Goal: Find specific page/section: Find specific page/section

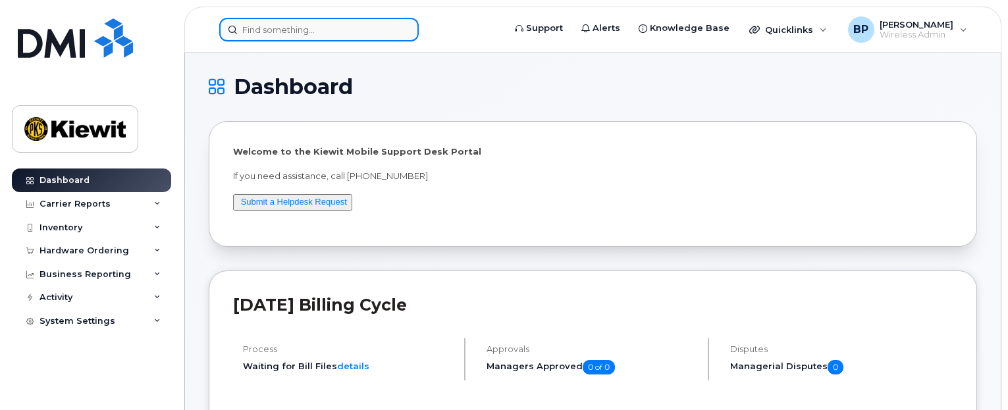
click at [284, 26] on input at bounding box center [318, 30] width 199 height 24
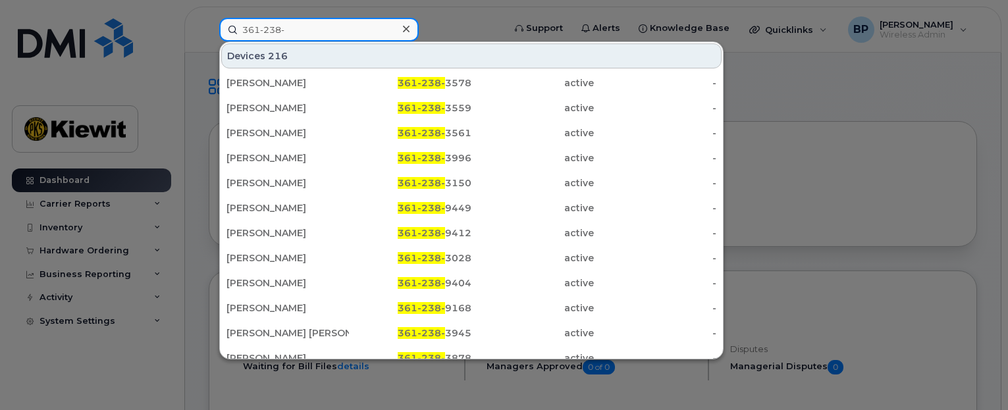
click at [325, 29] on input "361-238-" at bounding box center [318, 30] width 199 height 24
click at [303, 33] on input "361-238-" at bounding box center [318, 30] width 199 height 24
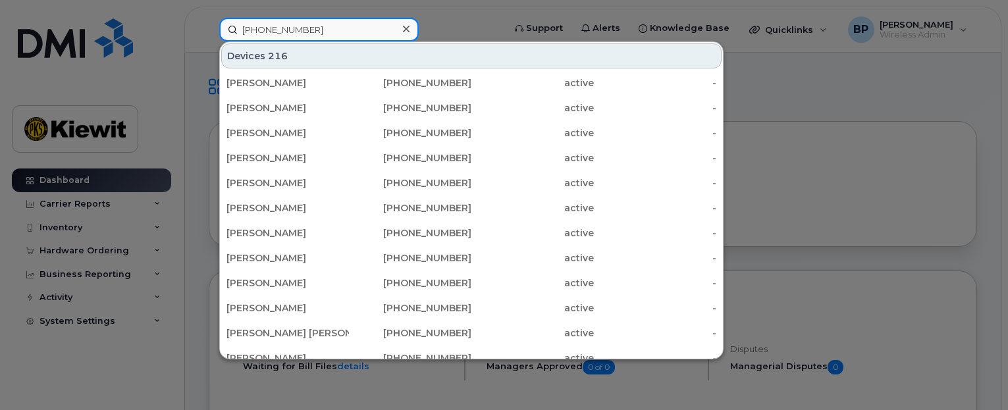
type input "[PHONE_NUMBER]"
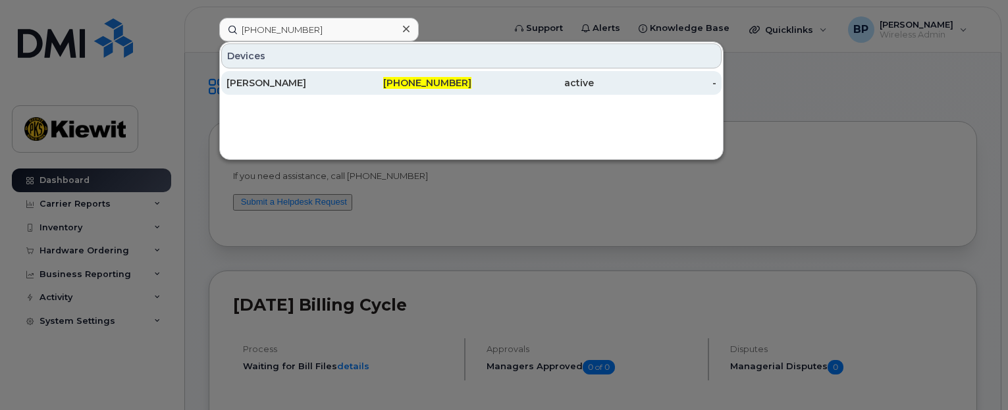
click at [413, 78] on span "[PHONE_NUMBER]" at bounding box center [427, 83] width 88 height 12
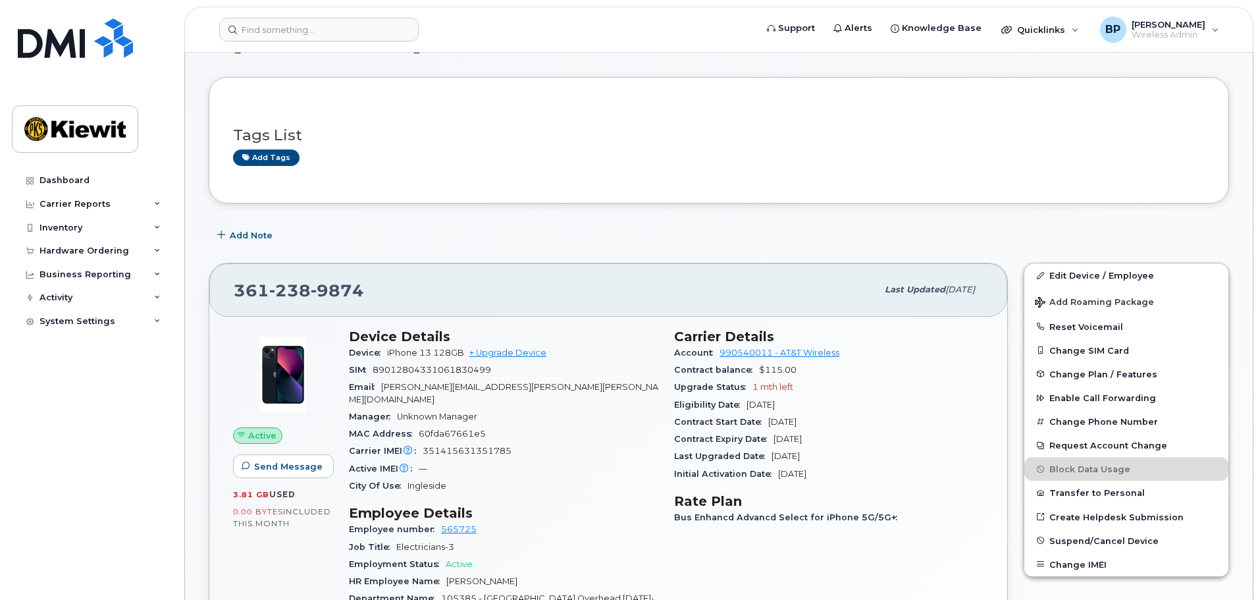
scroll to position [66, 0]
